Goal: Information Seeking & Learning: Find specific fact

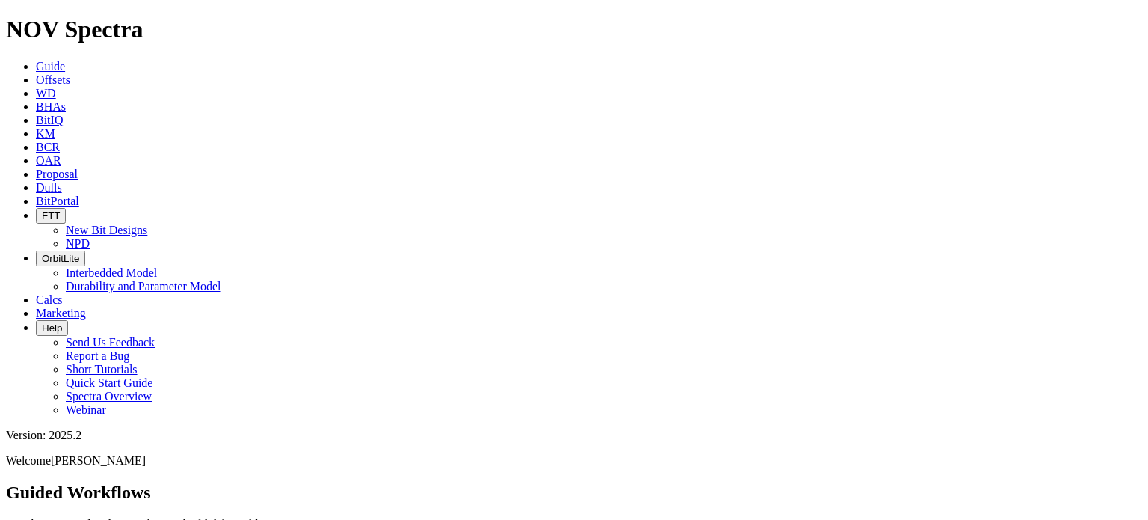
click at [70, 73] on span "Offsets" at bounding box center [53, 79] width 34 height 13
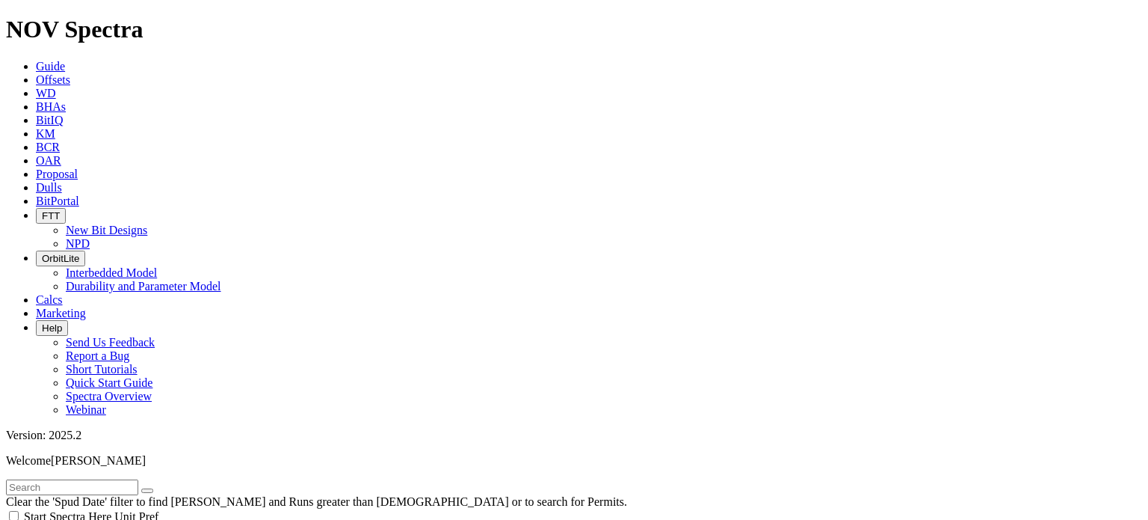
click at [138, 479] on input "text" at bounding box center [72, 487] width 132 height 16
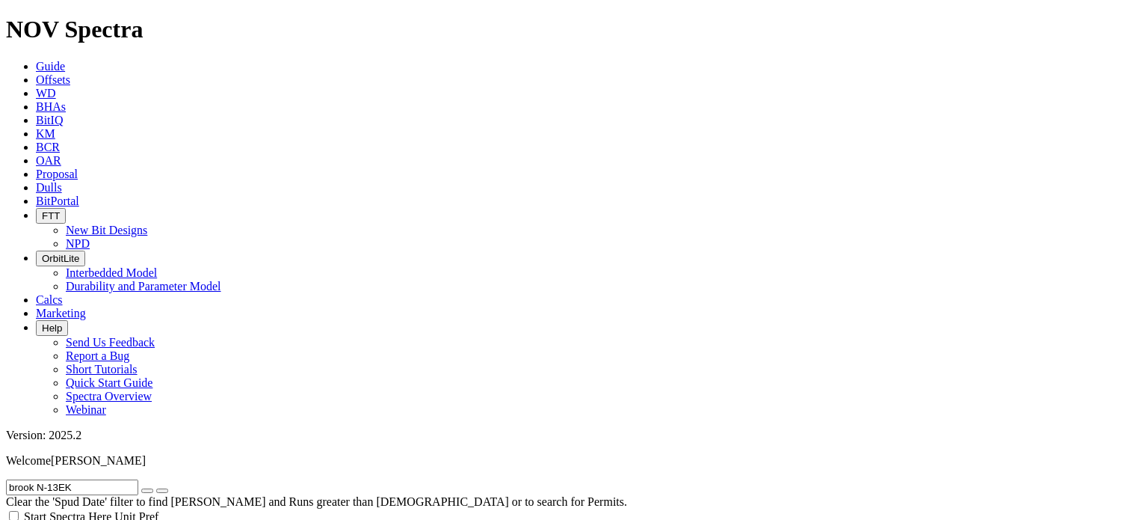
drag, startPoint x: 93, startPoint y: 61, endPoint x: -40, endPoint y: 68, distance: 132.5
type input "ranch water"
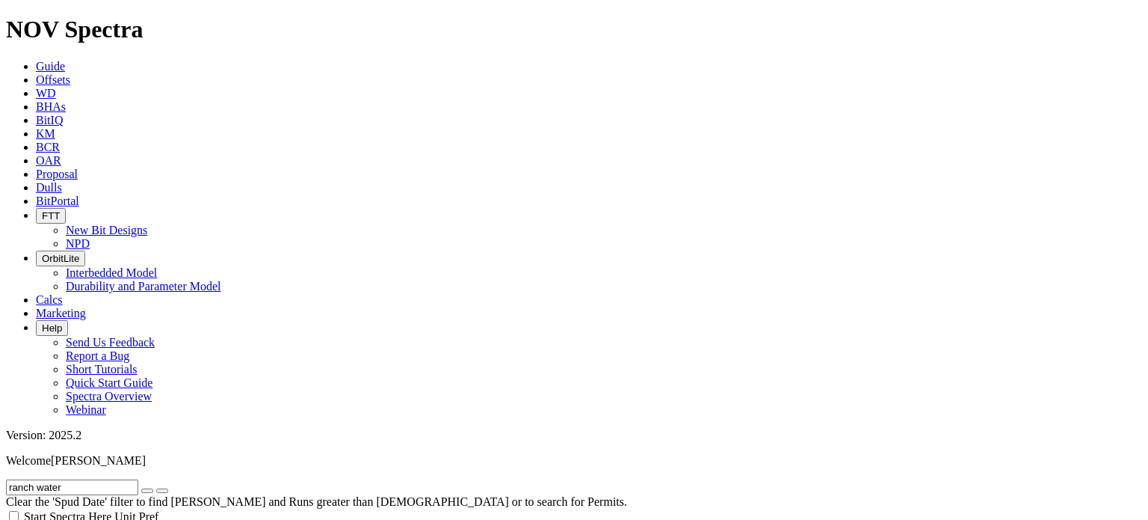
click at [147, 490] on icon "button" at bounding box center [147, 490] width 0 height 0
click at [90, 479] on input "text" at bounding box center [72, 487] width 132 height 16
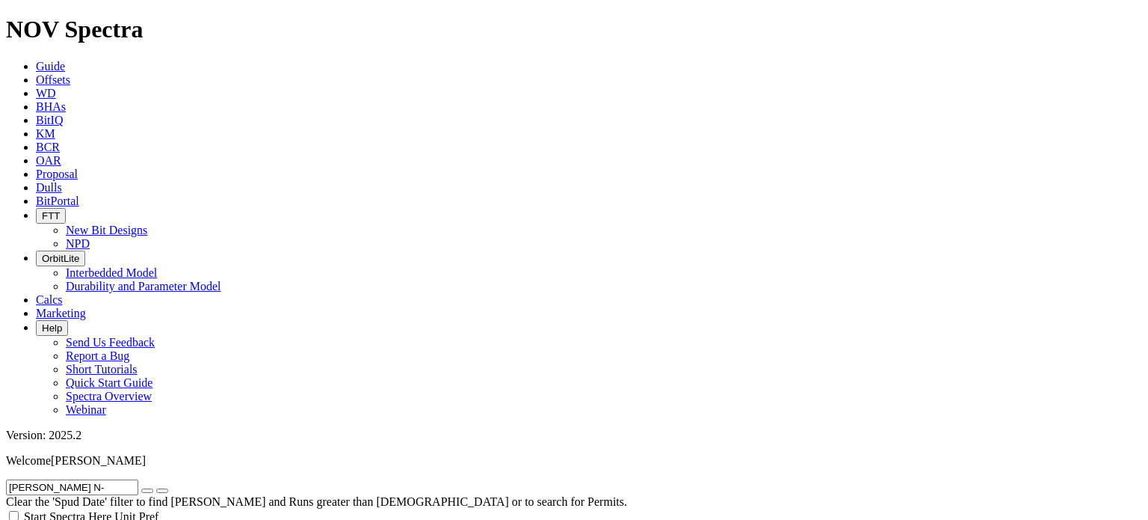
drag, startPoint x: 112, startPoint y: 60, endPoint x: -13, endPoint y: 58, distance: 125.6
click at [55, 479] on input "brook 2H" at bounding box center [72, 487] width 132 height 16
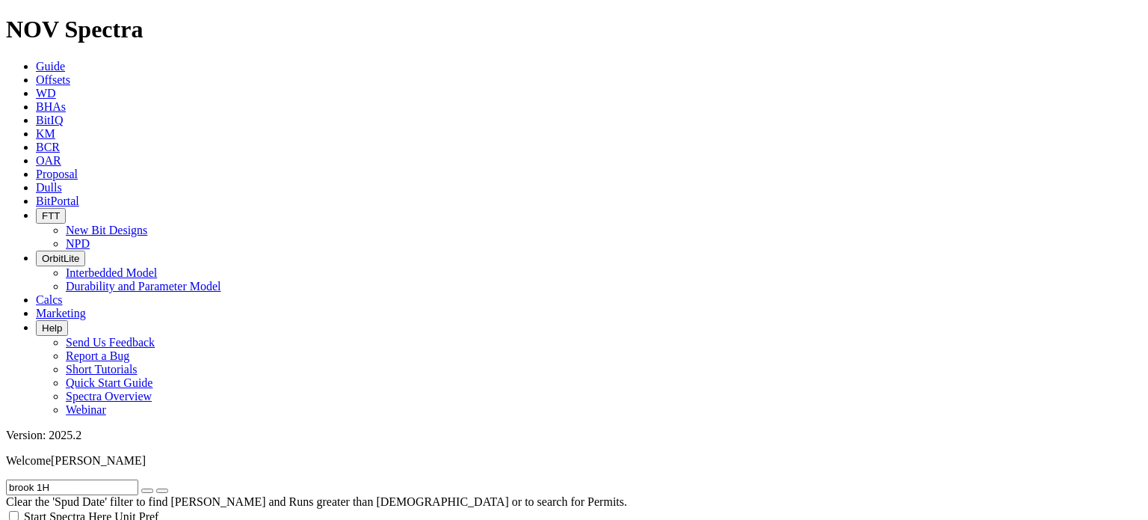
type input "brook 1H"
